Goal: Task Accomplishment & Management: Manage account settings

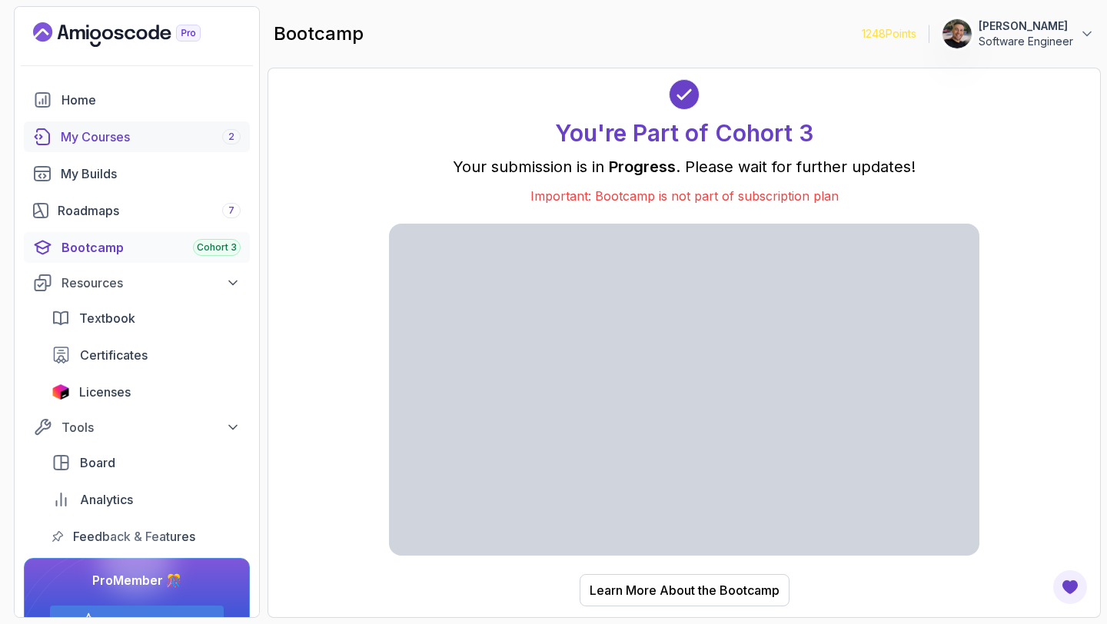
click at [126, 135] on div "My Courses 2" at bounding box center [151, 137] width 180 height 18
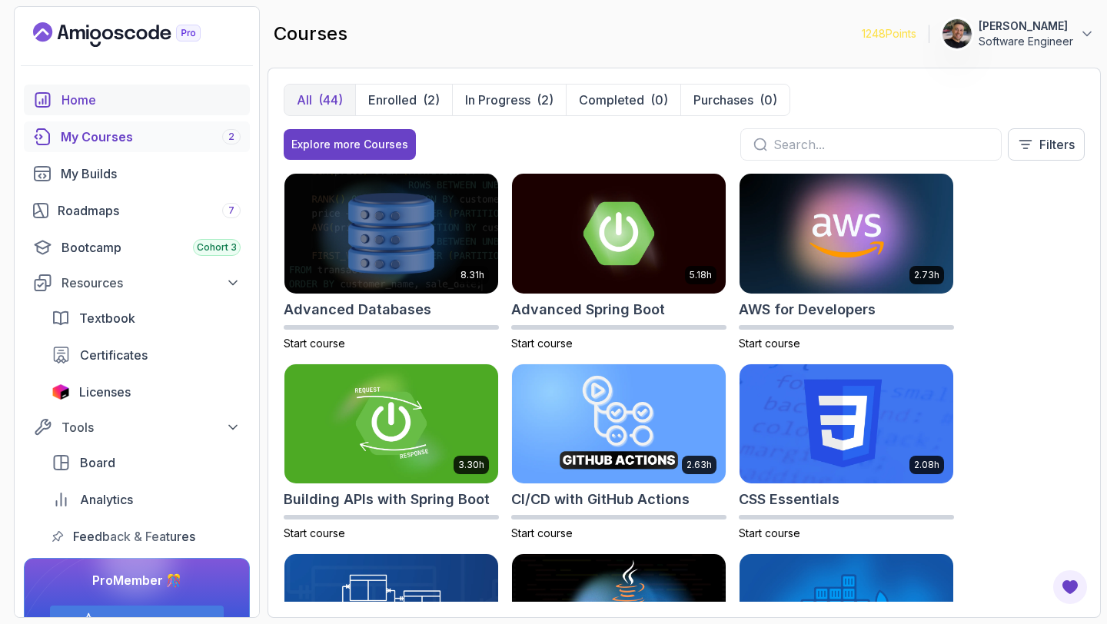
click at [83, 105] on div "Home" at bounding box center [151, 100] width 179 height 18
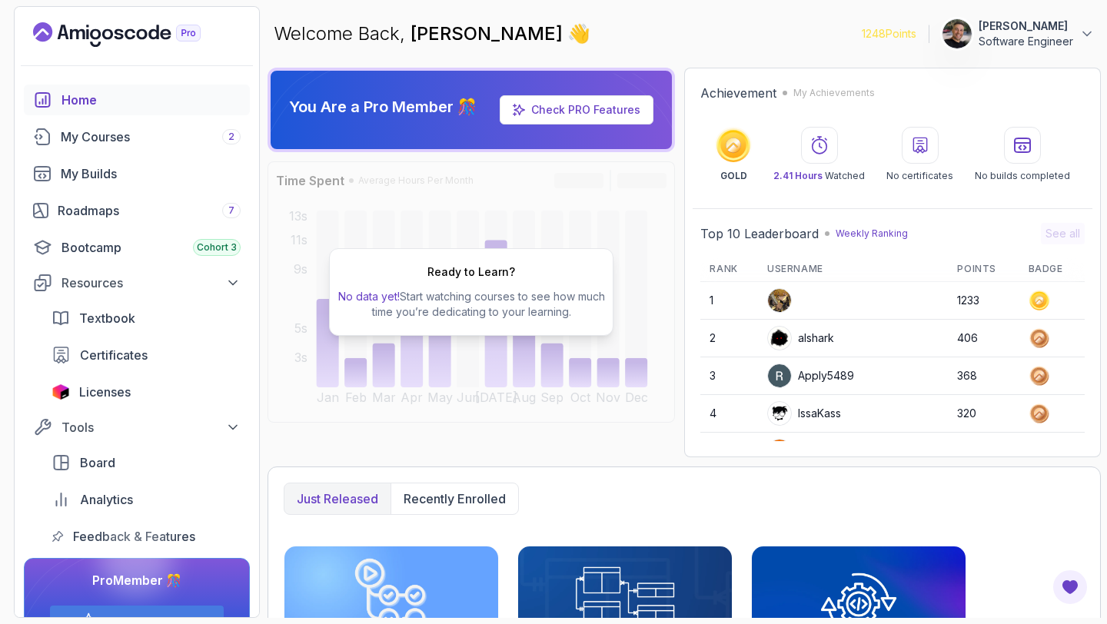
click at [127, 55] on div at bounding box center [137, 66] width 245 height 38
click at [125, 31] on icon "Landing page" at bounding box center [130, 34] width 11 height 11
click at [1078, 21] on button "[PERSON_NAME] Software Engineer" at bounding box center [1018, 33] width 153 height 31
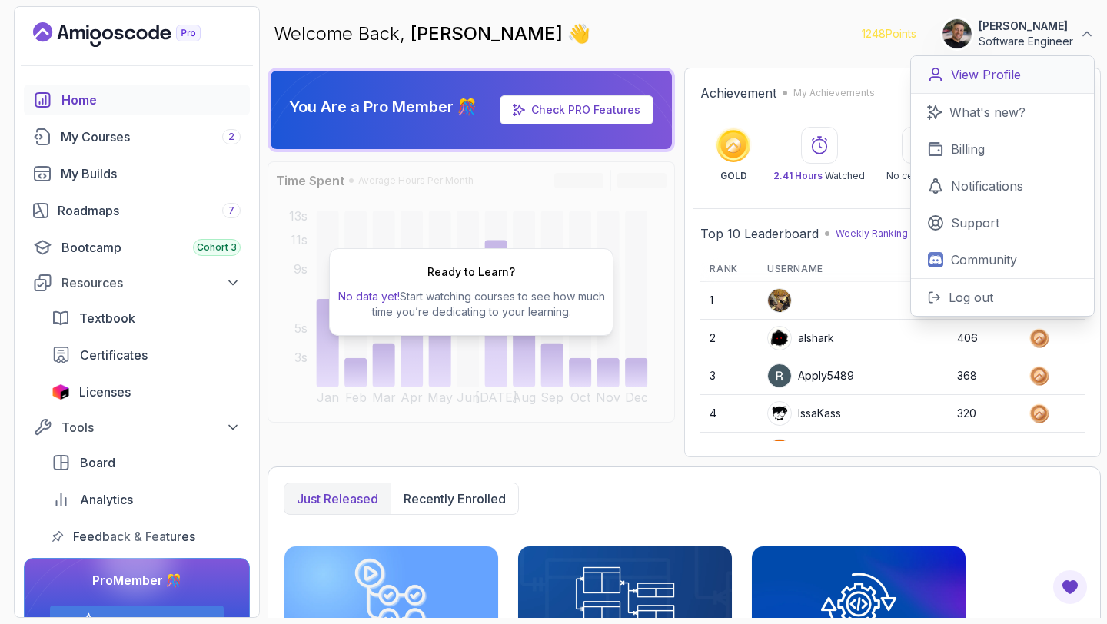
click at [1027, 86] on link "View Profile" at bounding box center [1002, 75] width 183 height 38
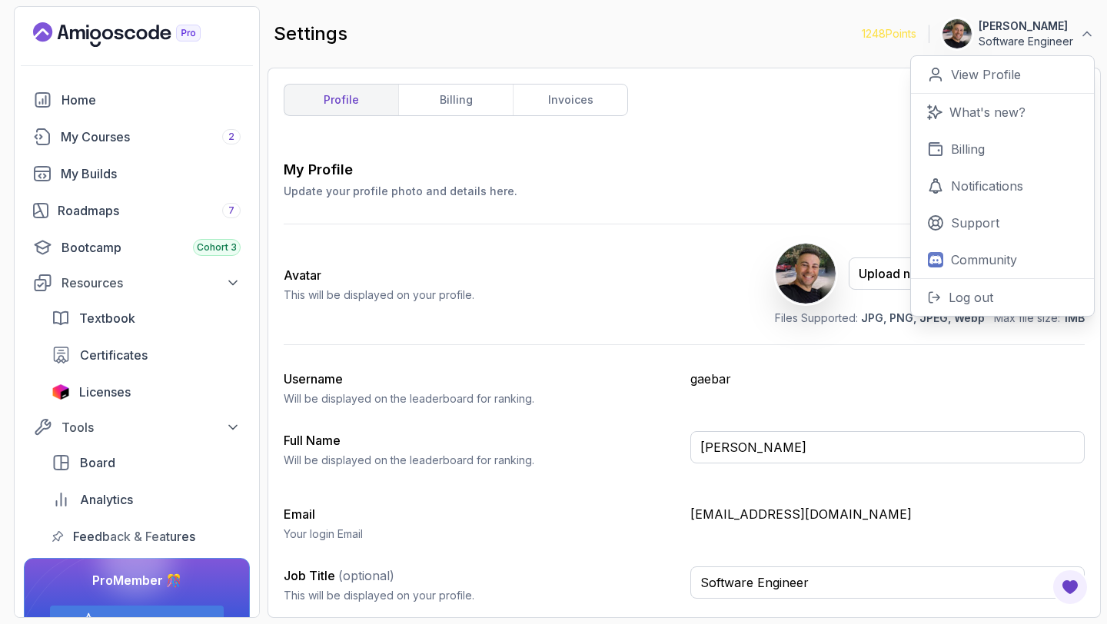
click at [797, 157] on div "profile billing invoices My Profile Update your profile photo and details here.…" at bounding box center [684, 343] width 801 height 518
